Goal: Task Accomplishment & Management: Use online tool/utility

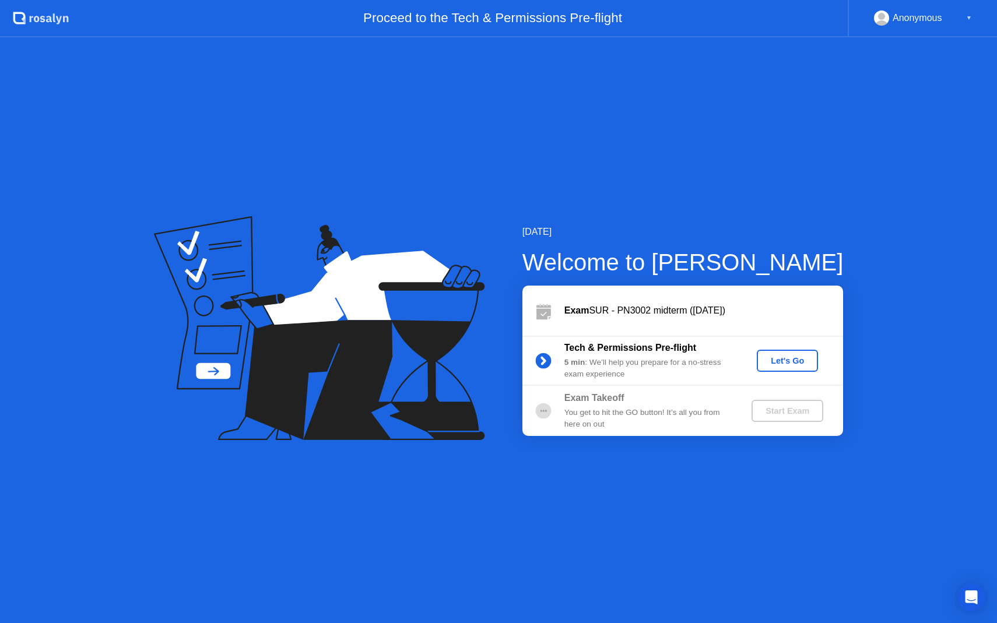
click at [778, 360] on div "Let's Go" at bounding box center [788, 360] width 52 height 9
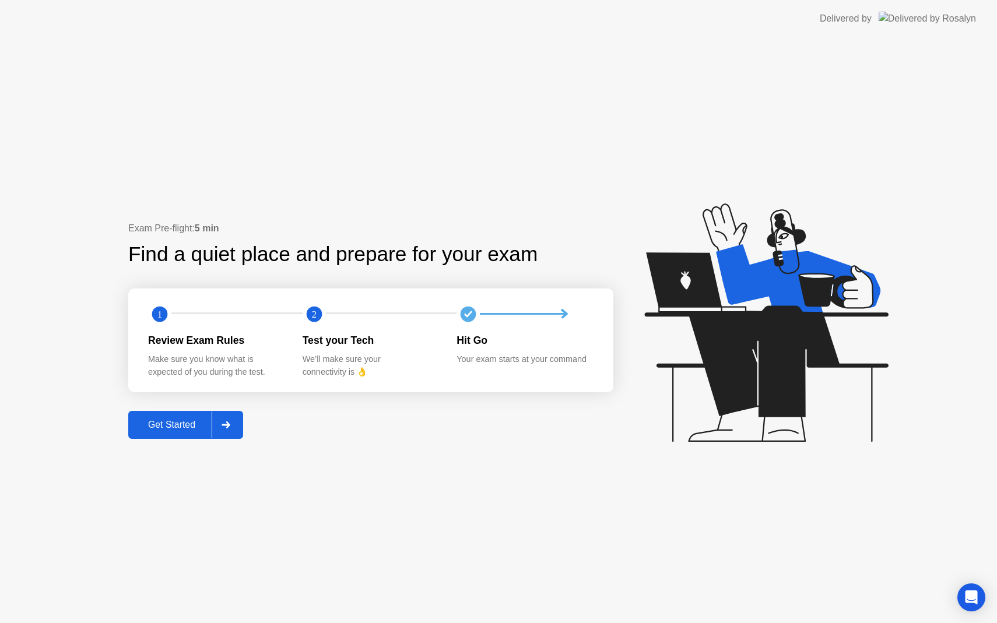
click at [194, 423] on div "Get Started" at bounding box center [172, 425] width 80 height 10
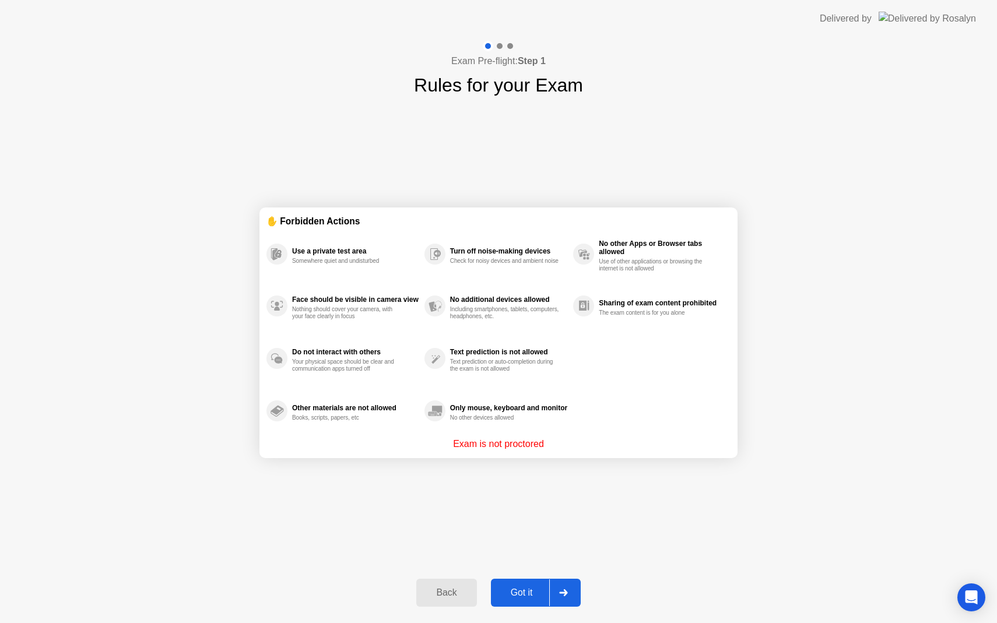
click at [520, 592] on div "Got it" at bounding box center [521, 593] width 55 height 10
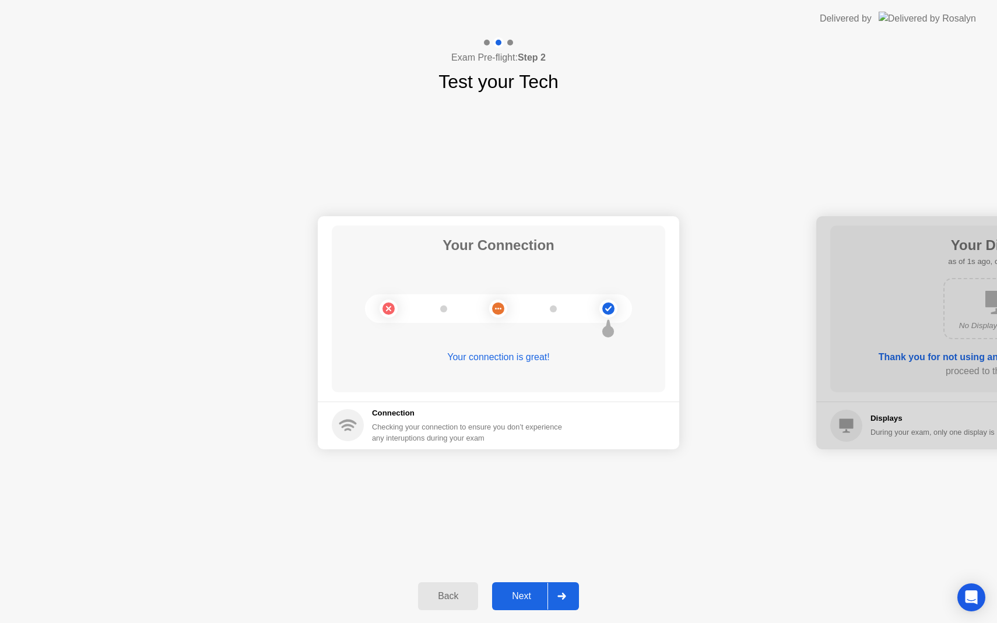
click at [525, 601] on div "Next" at bounding box center [522, 596] width 52 height 10
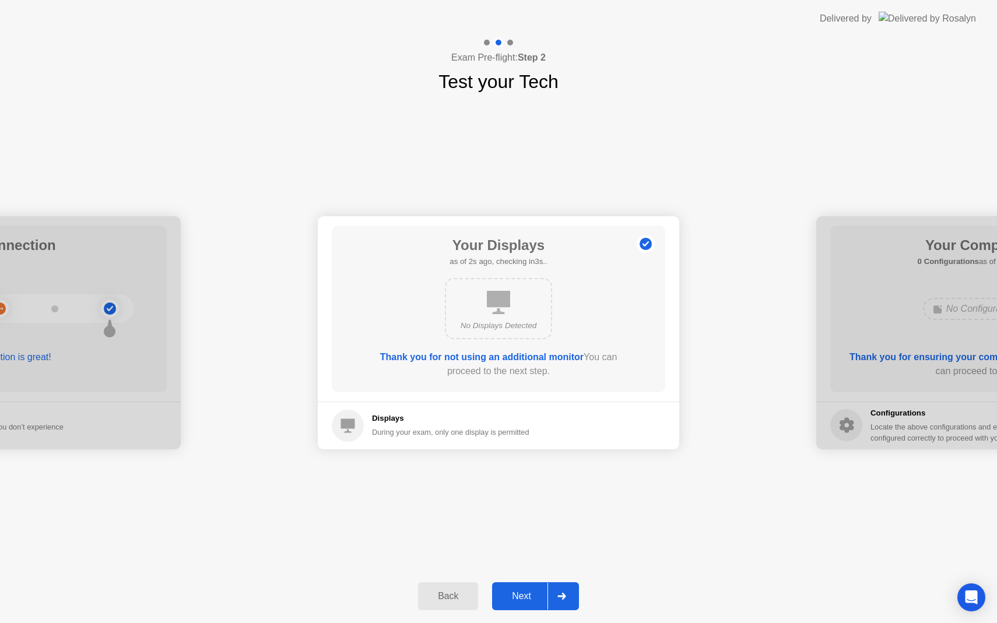
click at [525, 601] on div "Next" at bounding box center [522, 596] width 52 height 10
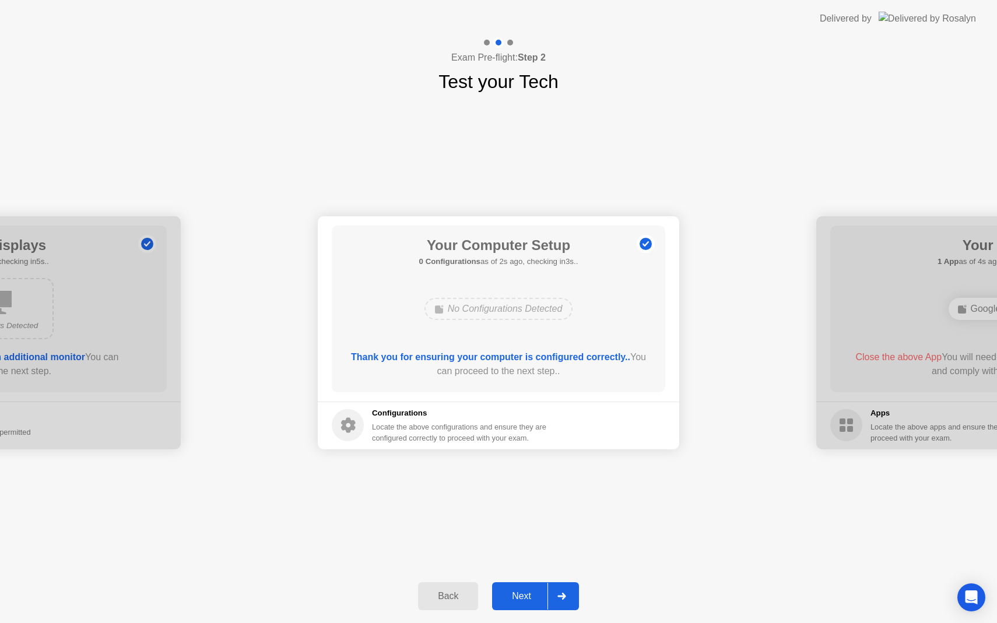
click at [525, 601] on div "Next" at bounding box center [522, 596] width 52 height 10
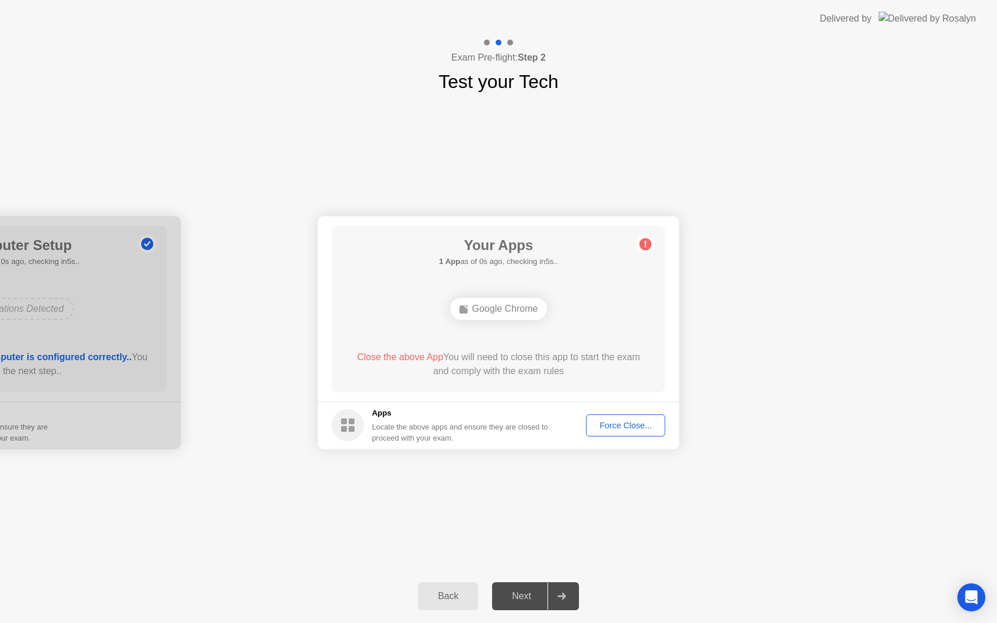
click at [638, 425] on div "Force Close..." at bounding box center [625, 425] width 71 height 9
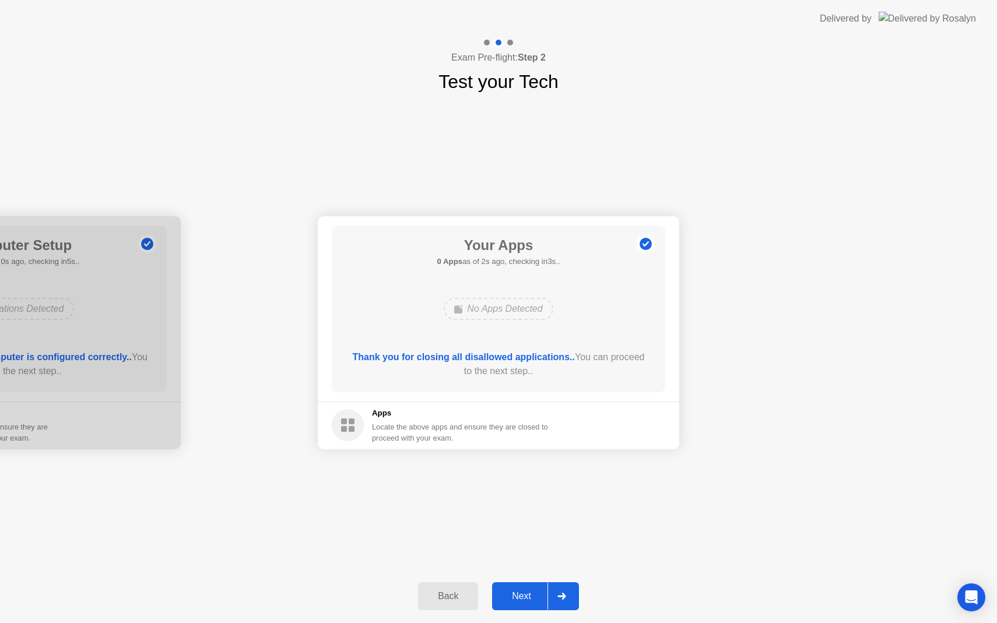
click at [527, 595] on div "Next" at bounding box center [522, 596] width 52 height 10
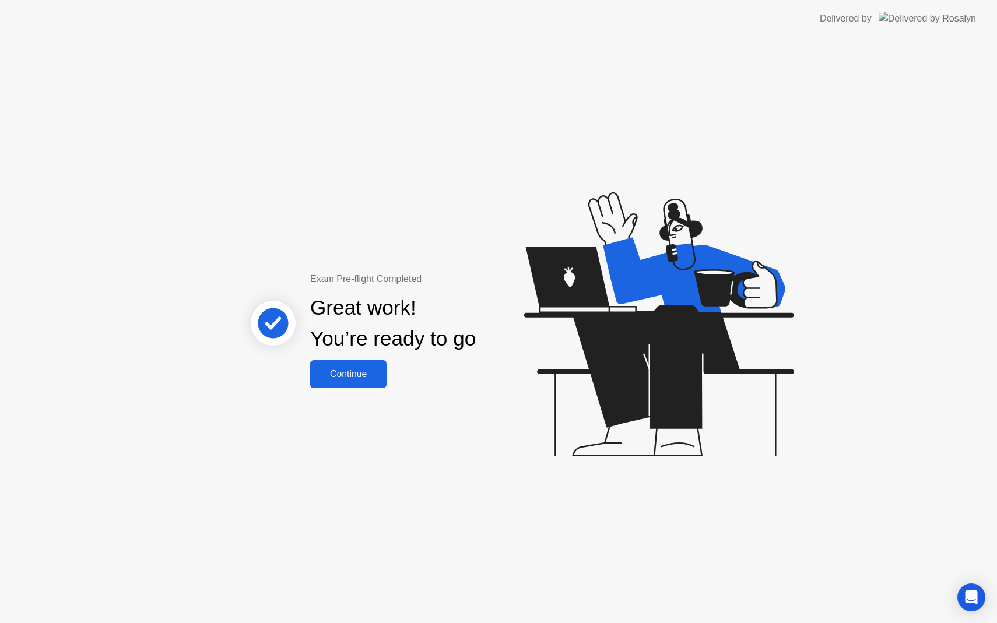
click at [360, 385] on button "Continue" at bounding box center [348, 374] width 76 height 28
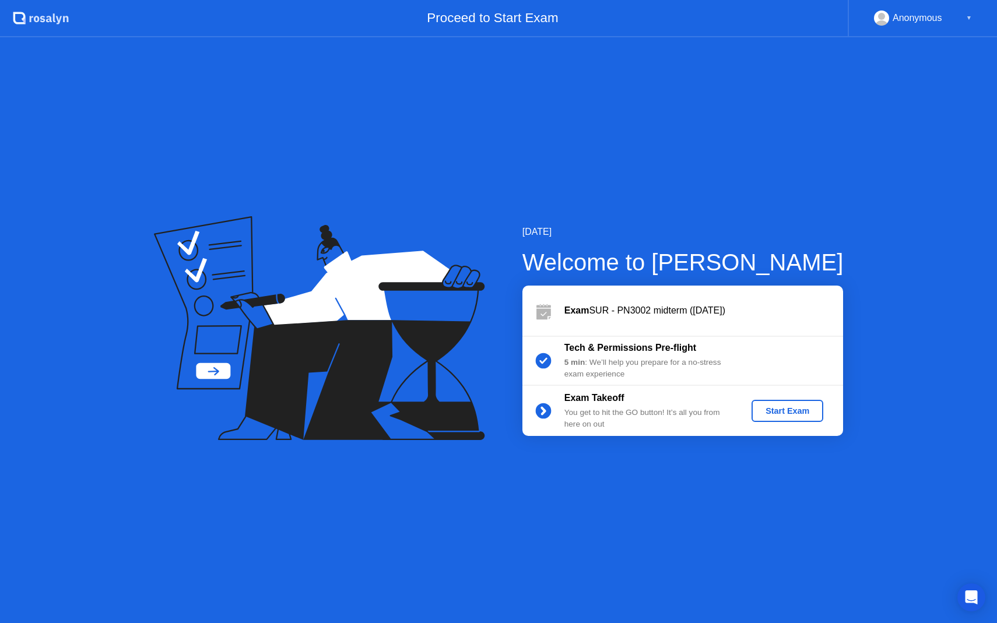
click at [804, 404] on button "Start Exam" at bounding box center [788, 411] width 72 height 22
